Goal: Information Seeking & Learning: Understand process/instructions

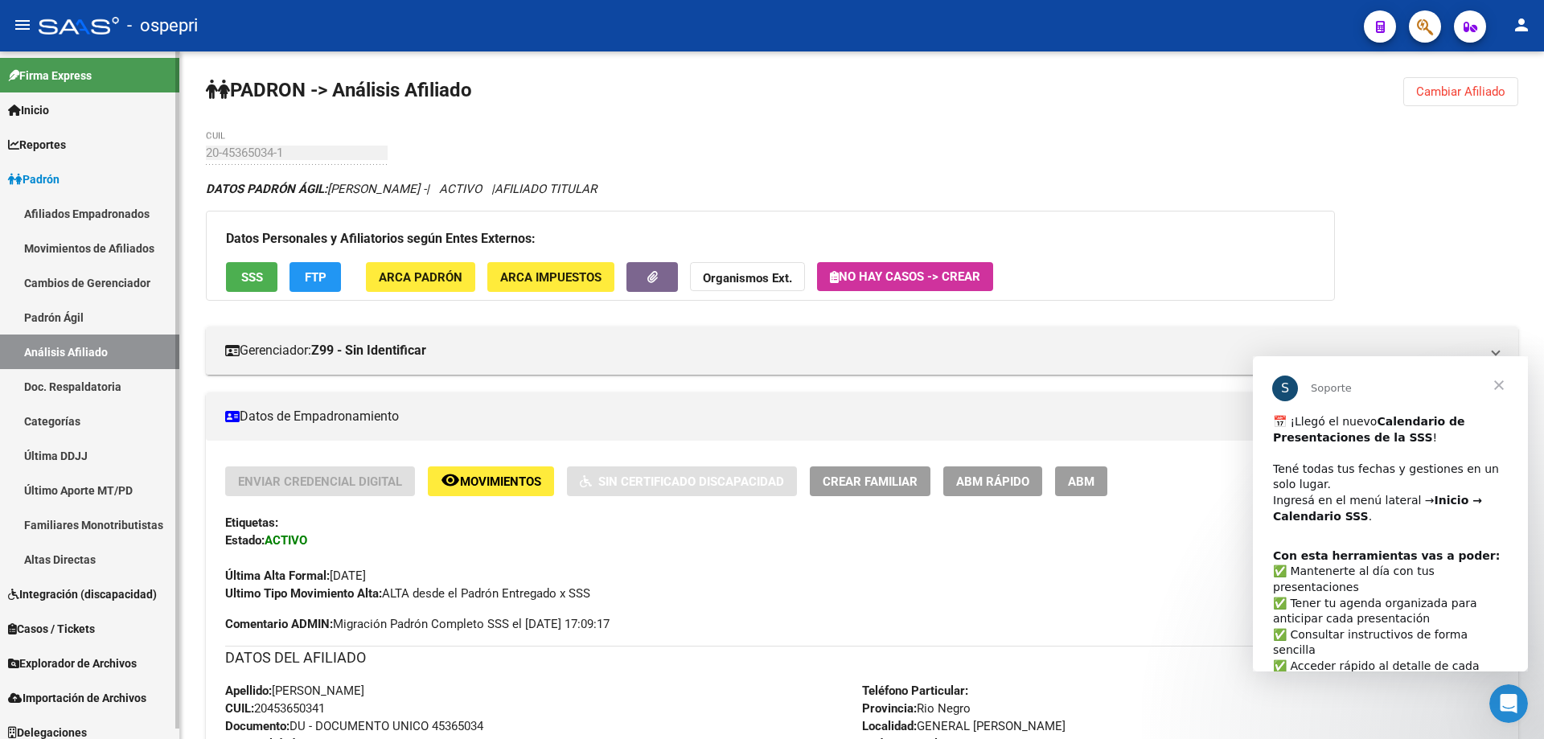
click at [106, 111] on link "Inicio" at bounding box center [89, 109] width 179 height 35
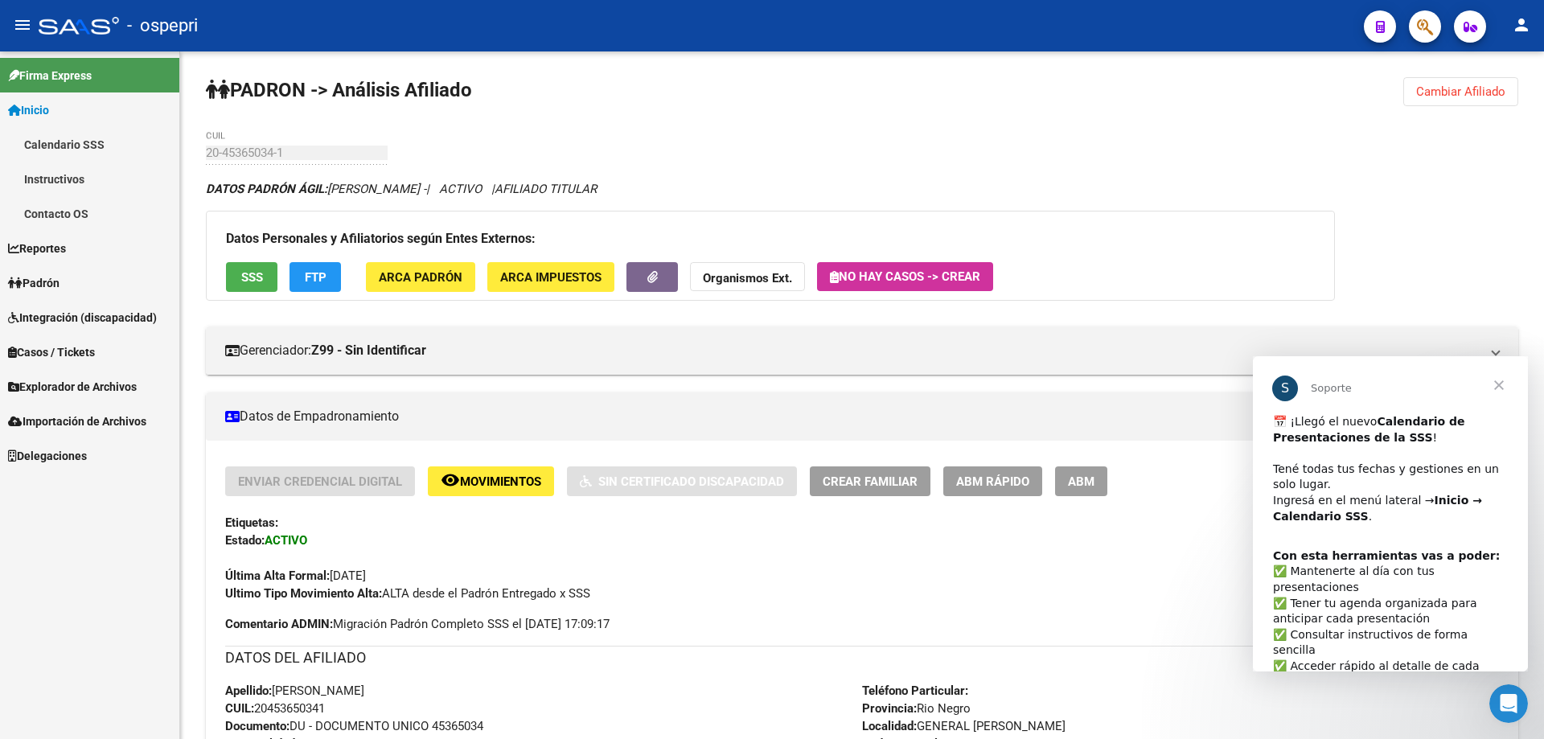
click at [100, 137] on link "Calendario SSS" at bounding box center [89, 144] width 179 height 35
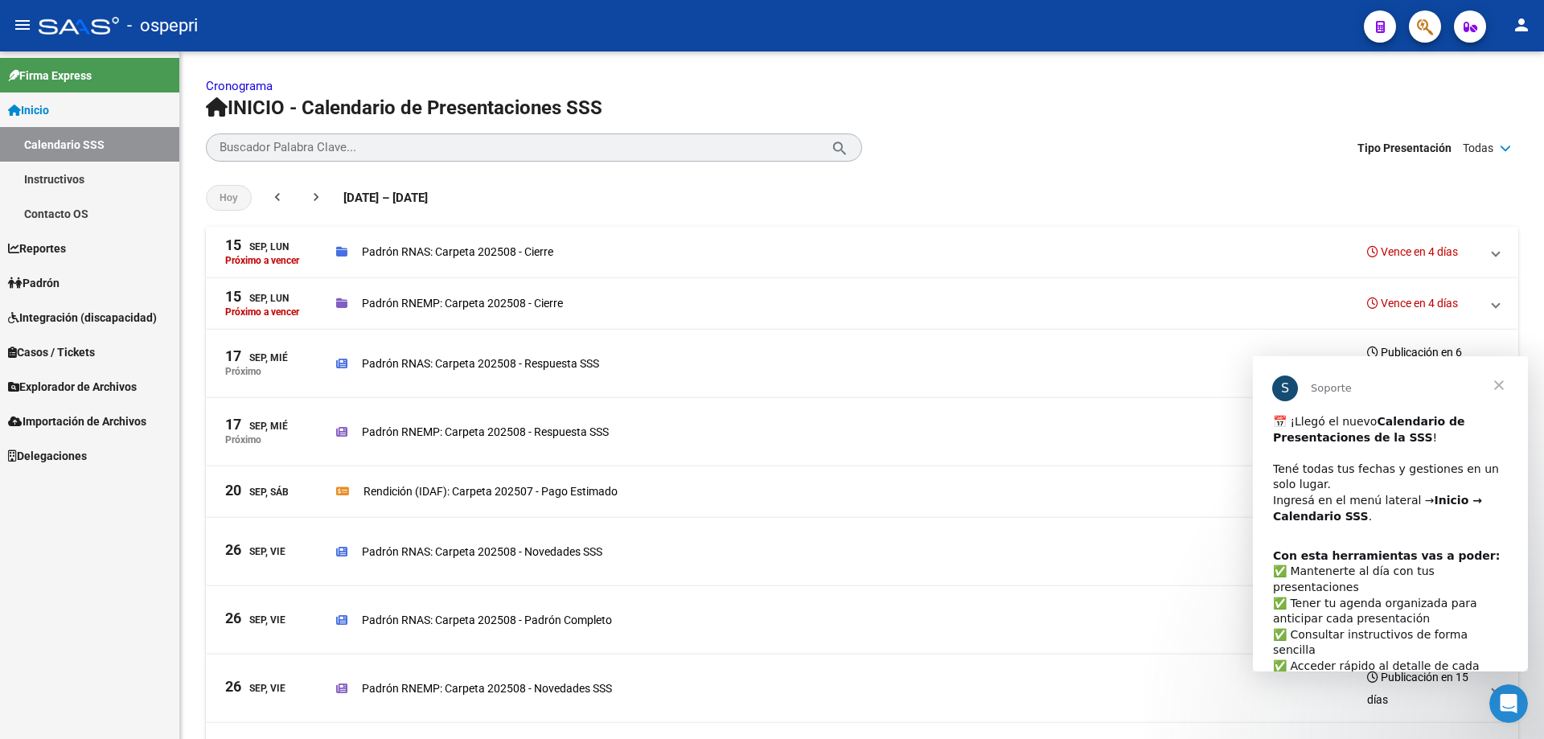
click at [1501, 386] on span "Cerrar" at bounding box center [1499, 385] width 58 height 58
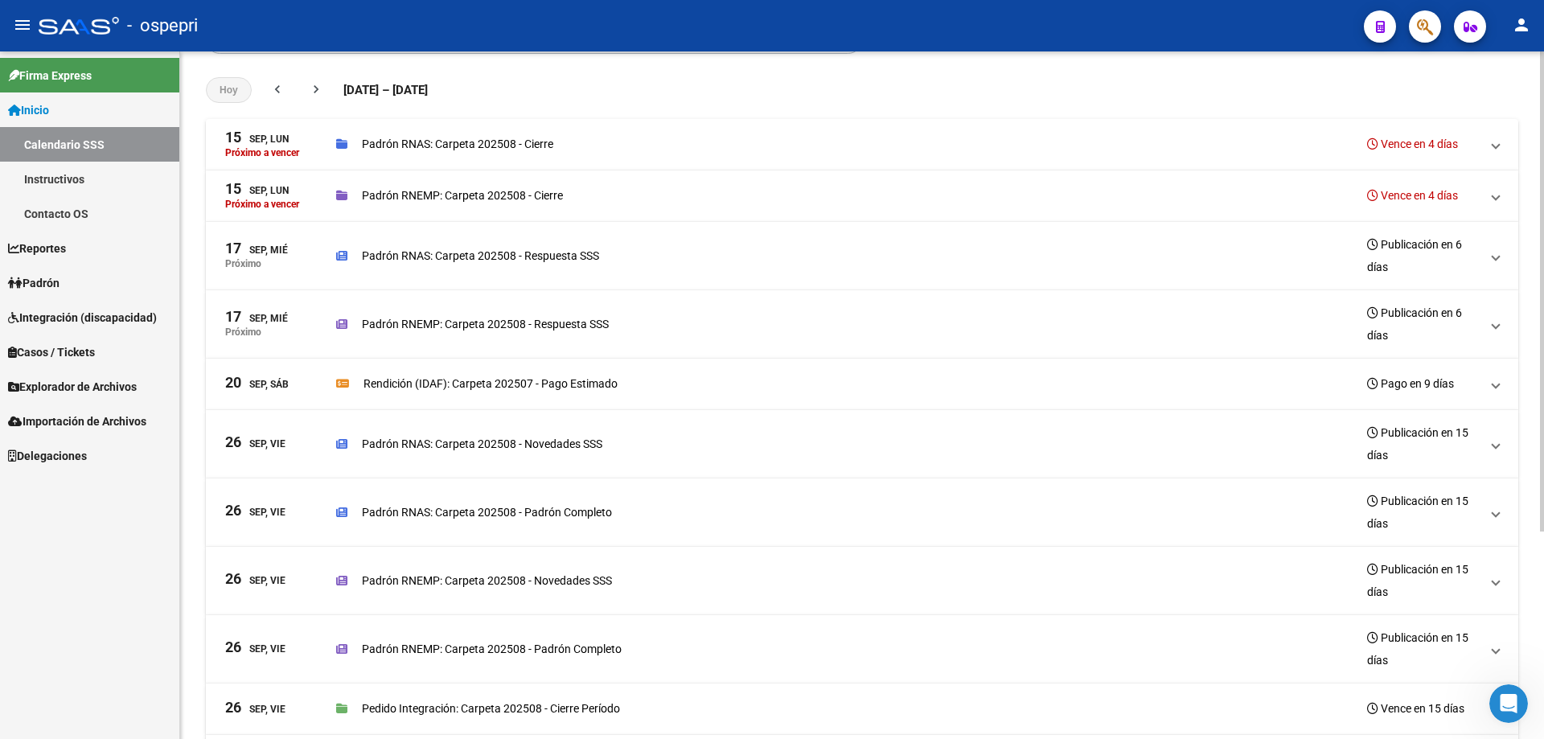
scroll to position [82, 0]
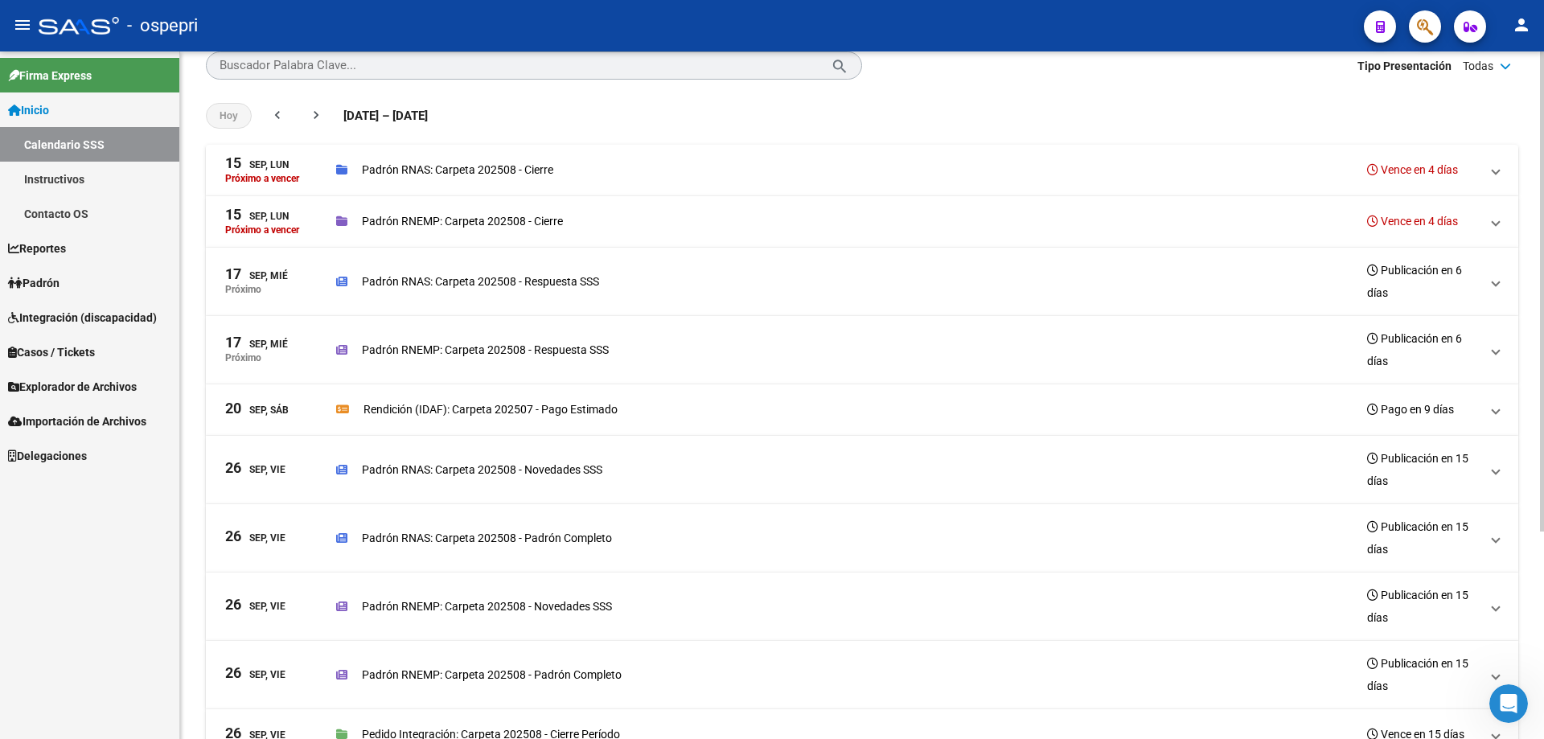
click at [410, 600] on p "Padrón RNEMP: Carpeta 202508 - Novedades SSS" at bounding box center [487, 606] width 250 height 18
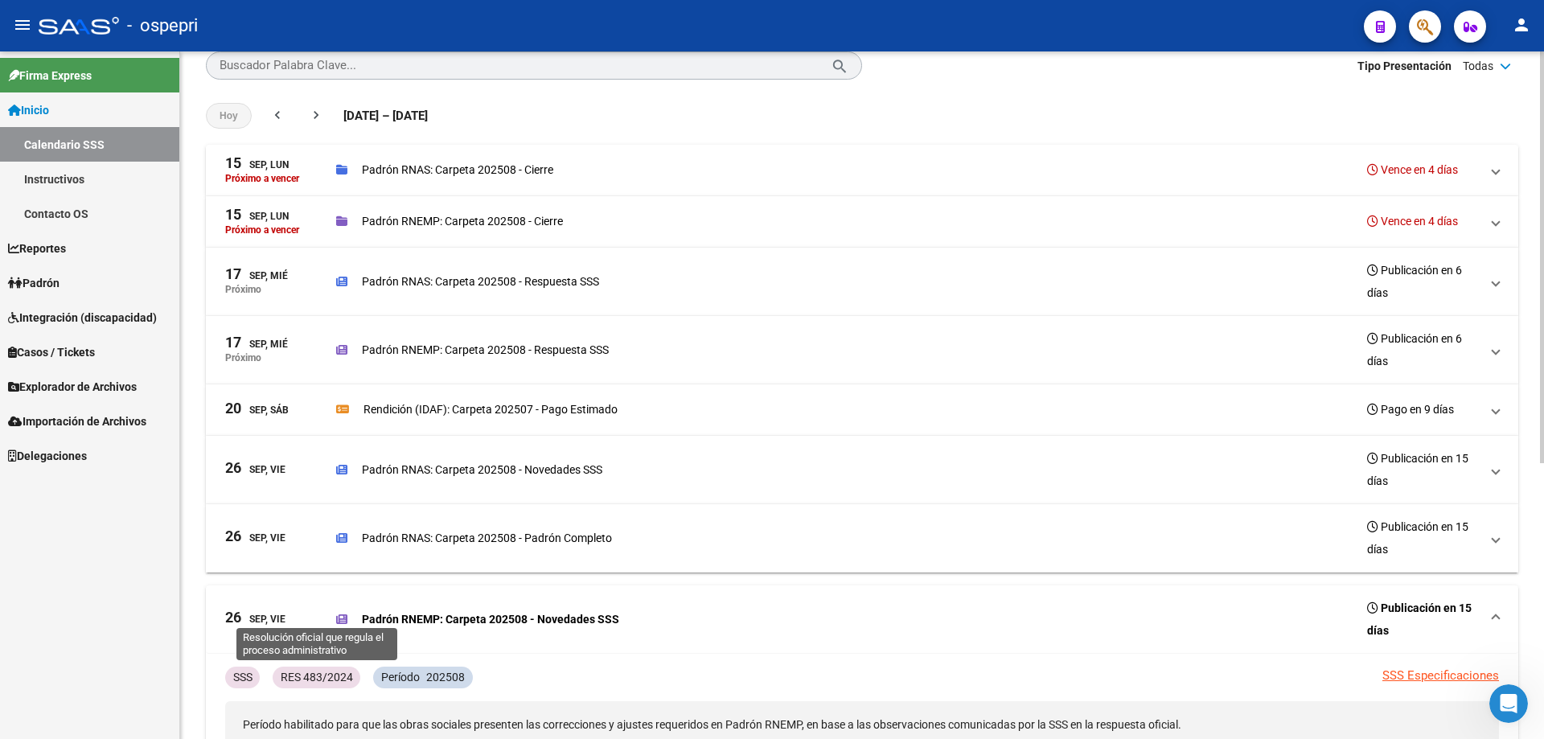
click at [299, 675] on p "RES 483/2024" at bounding box center [317, 677] width 72 height 18
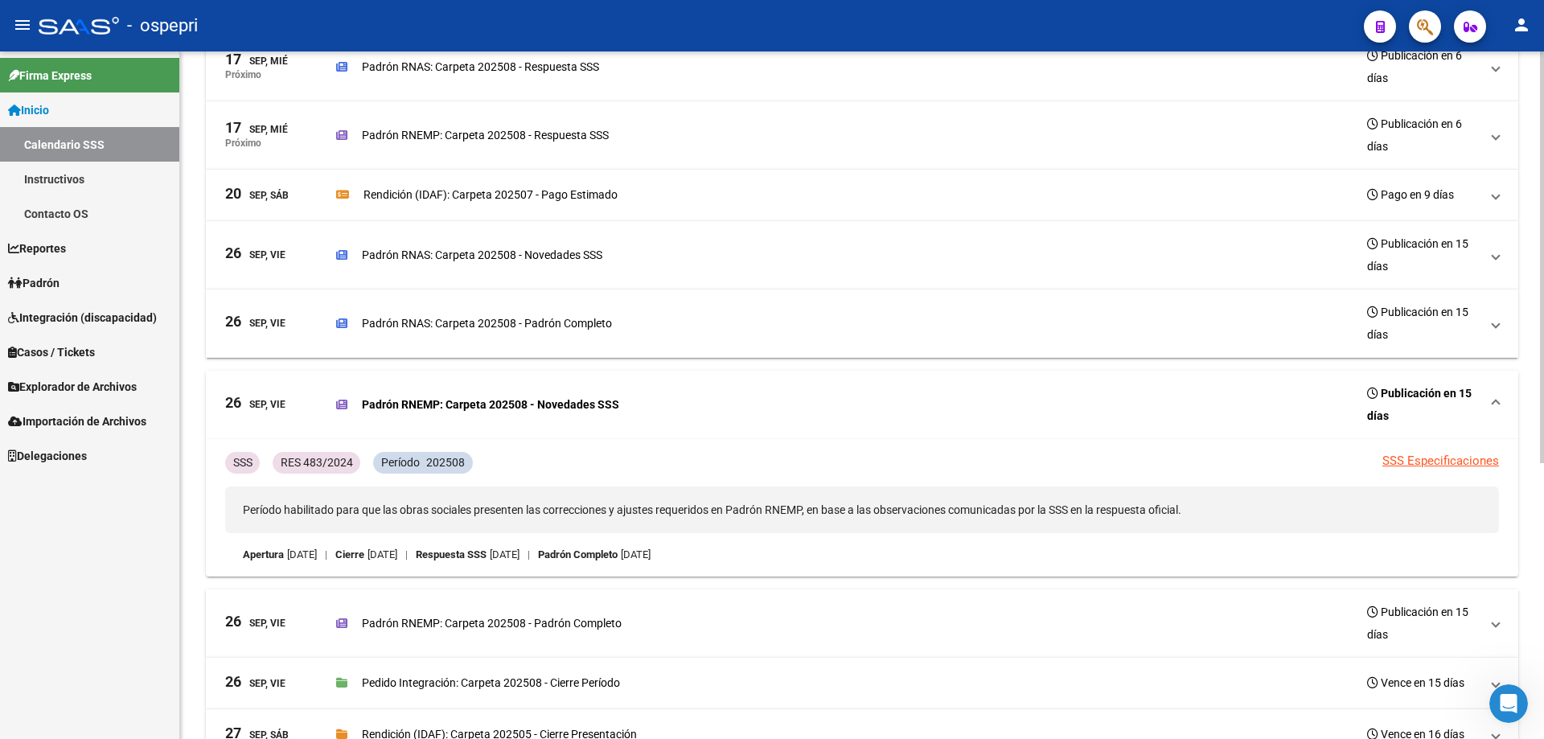
click at [1455, 458] on link "SSS Especificaciones" at bounding box center [1440, 461] width 117 height 14
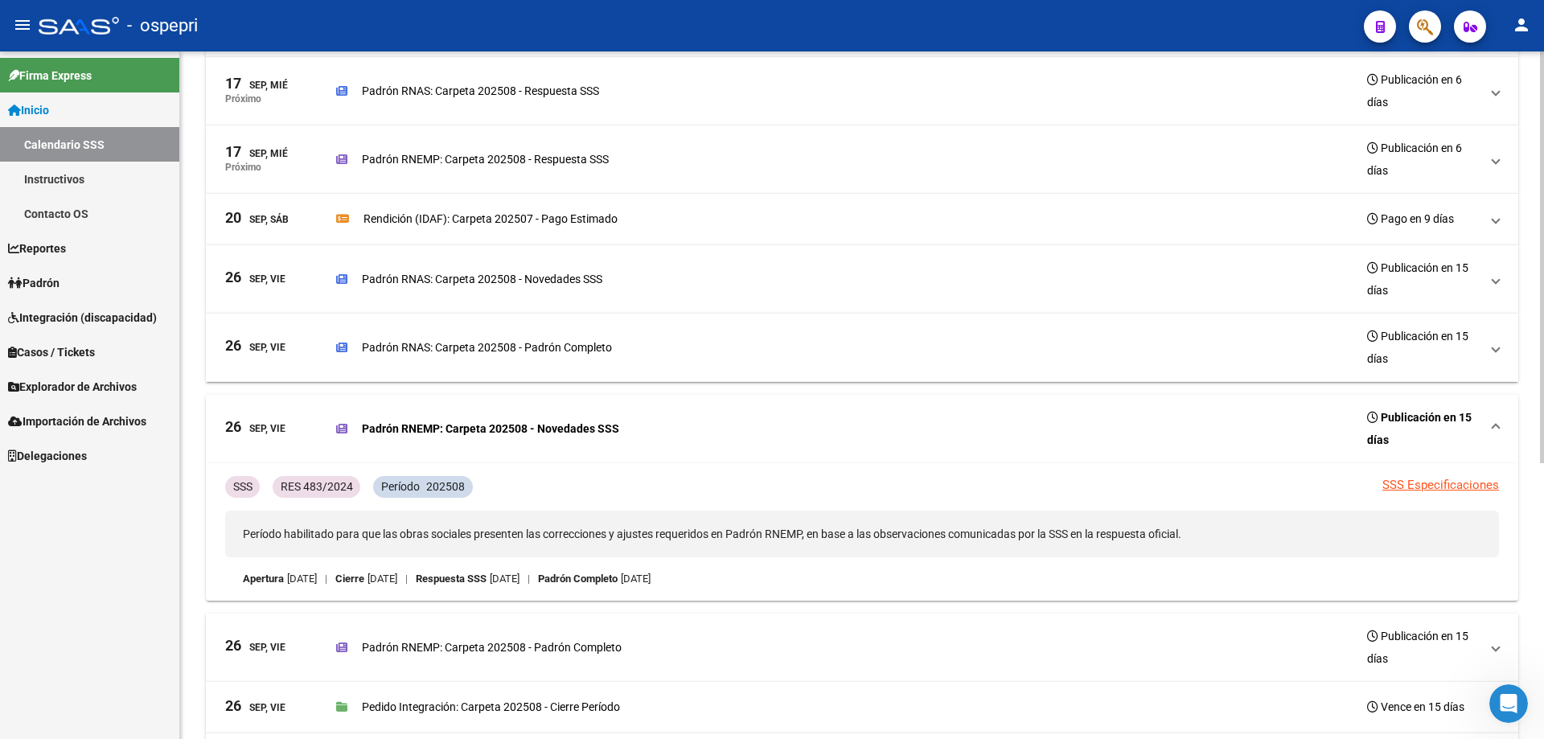
scroll to position [245, 0]
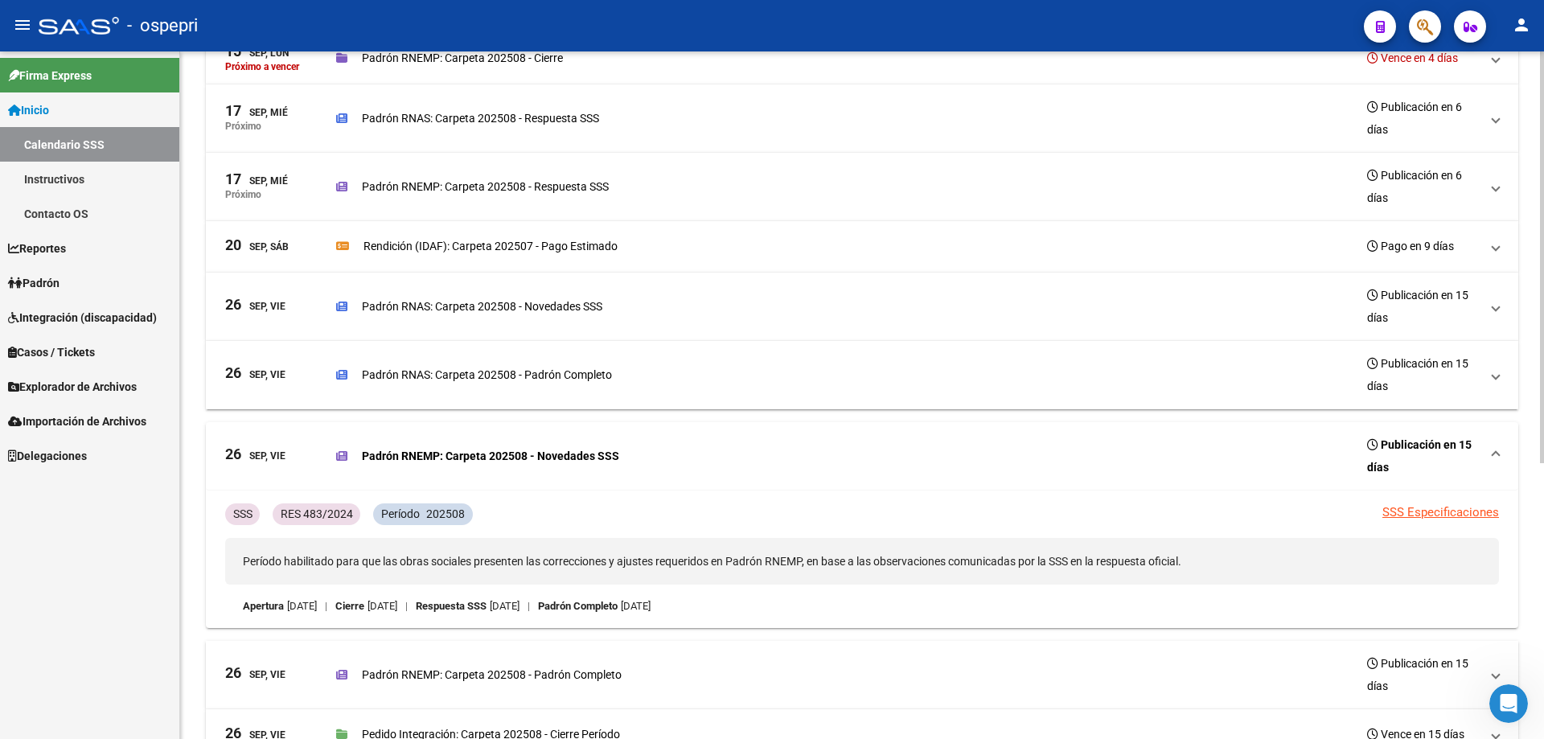
click at [408, 301] on p "Padrón RNAS: Carpeta 202508 - Novedades SSS" at bounding box center [482, 307] width 240 height 18
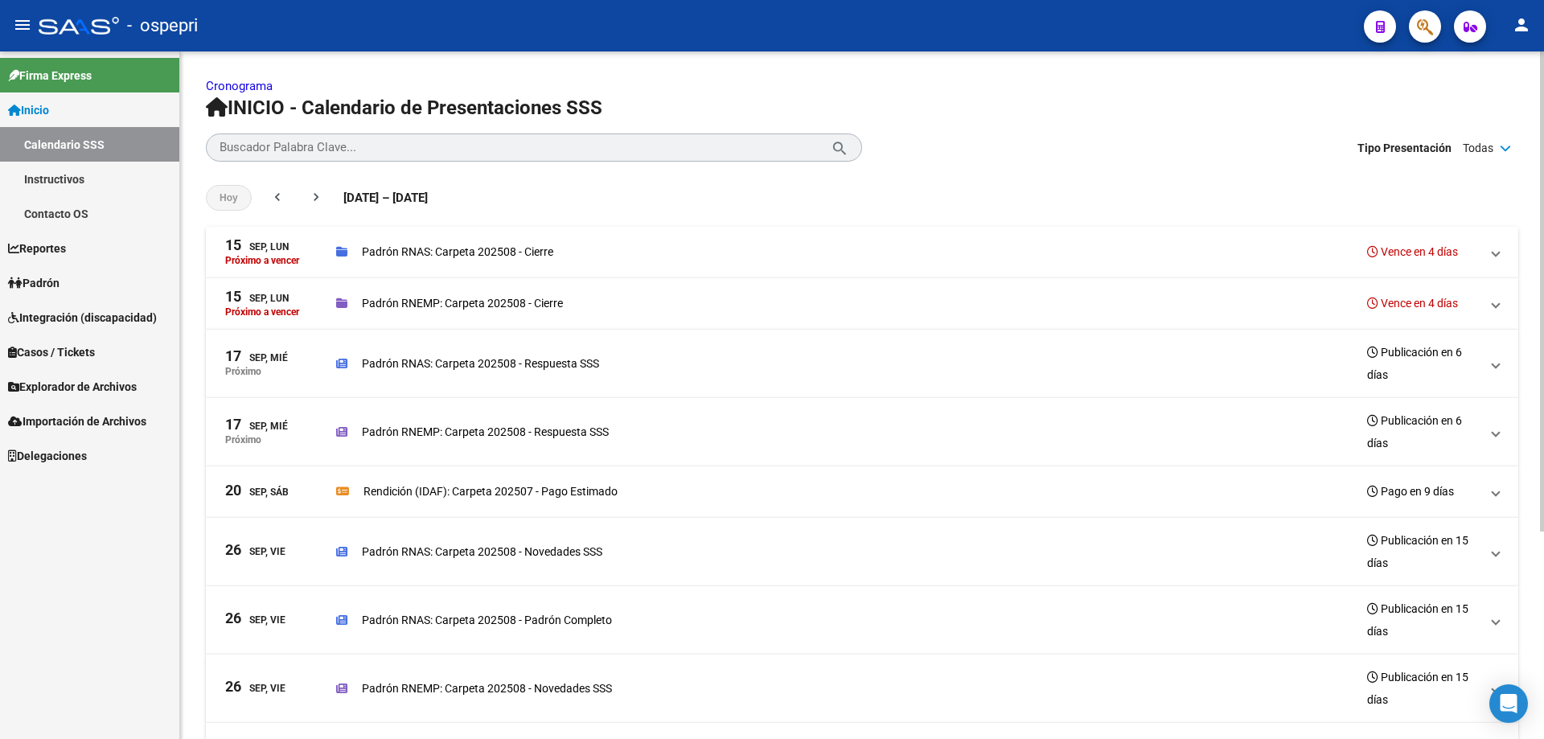
click at [385, 367] on p "Padrón RNAS: Carpeta 202508 - Respuesta SSS" at bounding box center [480, 364] width 237 height 18
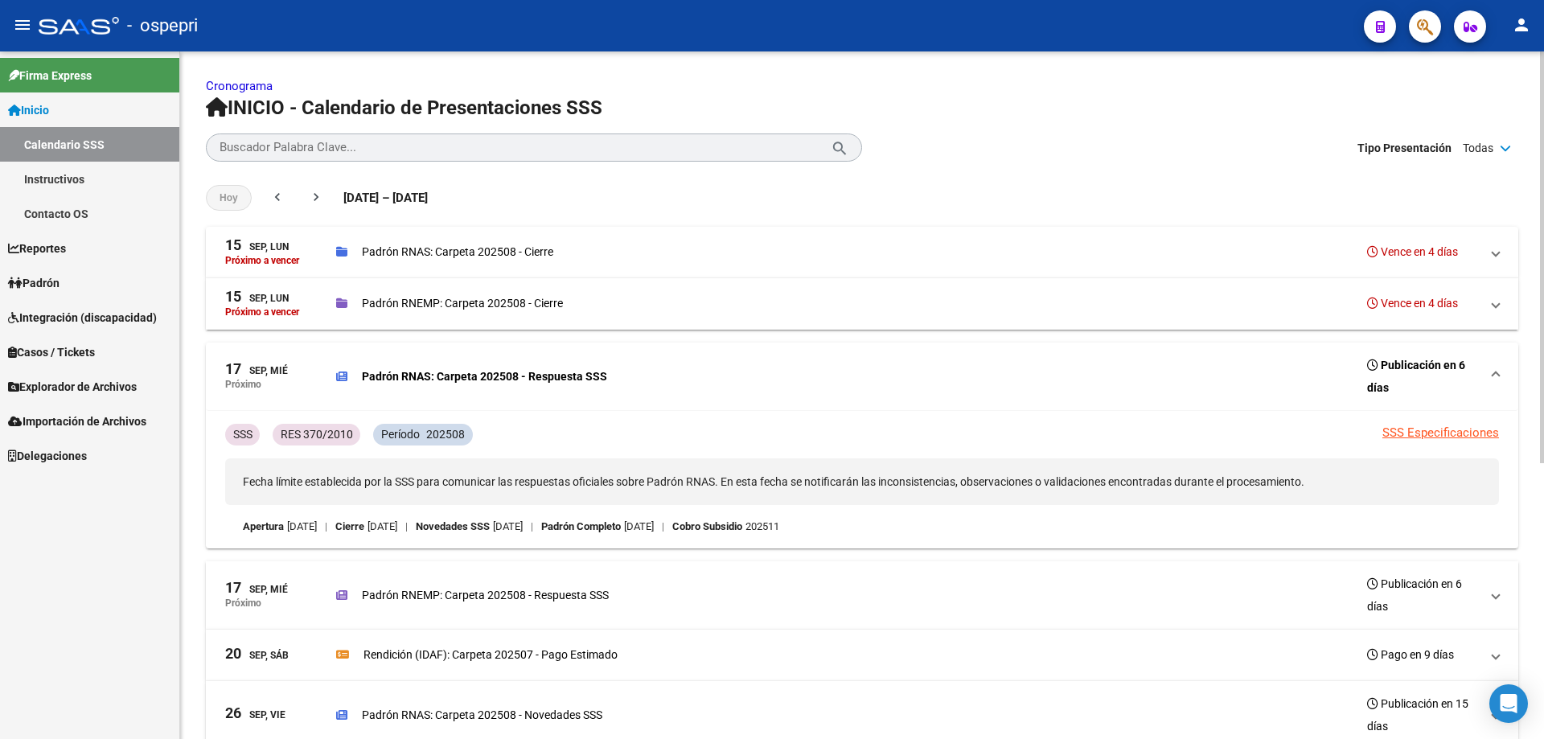
click at [1451, 429] on link "SSS Especificaciones" at bounding box center [1440, 432] width 117 height 14
